Goal: Ask a question

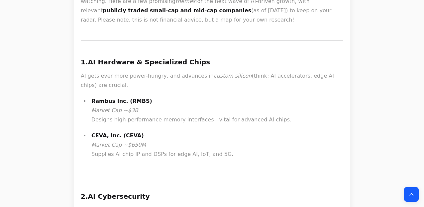
scroll to position [19750, 0]
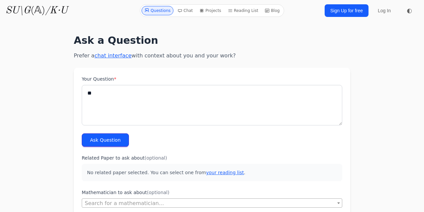
type textarea "*"
type textarea "**********"
click at [109, 137] on button "Ask Question" at bounding box center [105, 140] width 47 height 13
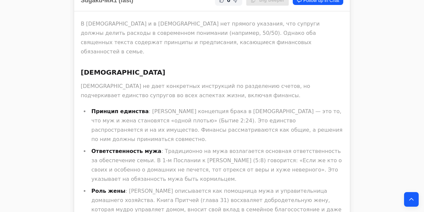
scroll to position [299, 0]
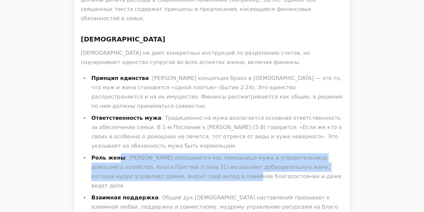
drag, startPoint x: 115, startPoint y: 113, endPoint x: 153, endPoint y: 137, distance: 45.0
click at [153, 154] on li "Роль жены : [PERSON_NAME] описывается как помощница мужа и управительница домаш…" at bounding box center [216, 172] width 254 height 37
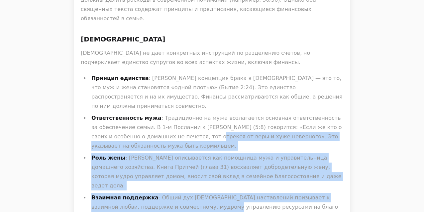
drag, startPoint x: 175, startPoint y: 158, endPoint x: 140, endPoint y: 99, distance: 68.6
click at [140, 99] on ul "Принцип единства : Ключевая концепция брака в [DEMOGRAPHIC_DATA] — это то, что …" at bounding box center [212, 148] width 263 height 148
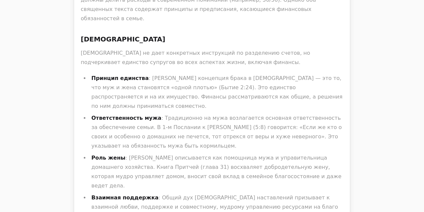
click at [138, 114] on li "Ответственность мужа : Традиционно на мужа возлагается основная ответственность…" at bounding box center [216, 132] width 254 height 37
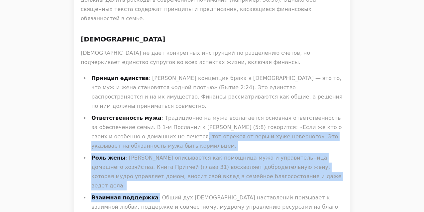
drag, startPoint x: 138, startPoint y: 91, endPoint x: 145, endPoint y: 144, distance: 53.7
click at [145, 144] on ul "Принцип единства : Ключевая концепция брака в [DEMOGRAPHIC_DATA] — это то, что …" at bounding box center [212, 148] width 263 height 148
click at [145, 193] on li "Взаимная поддержка : Общий дух [DEMOGRAPHIC_DATA] наставлений призывает к взаим…" at bounding box center [216, 207] width 254 height 28
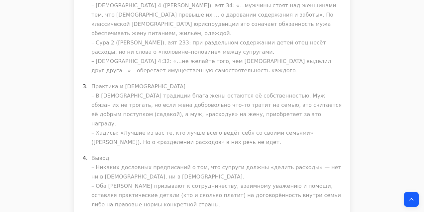
scroll to position [3723, 0]
